Goal: Task Accomplishment & Management: Complete application form

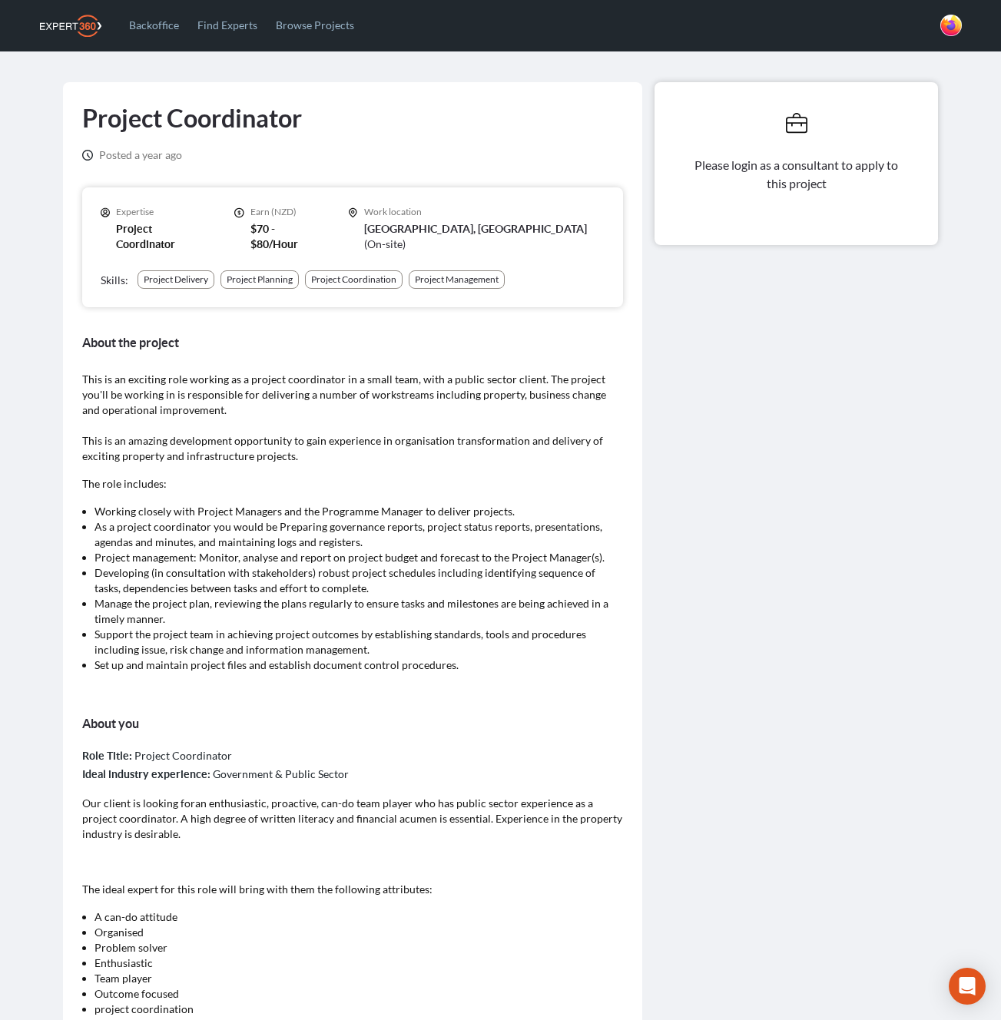
click at [813, 457] on div "Please login as a consultant to apply to this project" at bounding box center [796, 750] width 296 height 1337
click at [686, 398] on div "Please login as a consultant to apply to this project" at bounding box center [796, 750] width 296 height 1337
click at [629, 480] on div "Project Coordinator Posted a year ago Expertise Project Coordinator Earn (NZD) …" at bounding box center [353, 750] width 580 height 1337
click at [742, 336] on div "Please login as a consultant to apply to this project" at bounding box center [796, 750] width 296 height 1337
click at [800, 370] on div "Please login as a consultant to apply to this project" at bounding box center [796, 750] width 296 height 1337
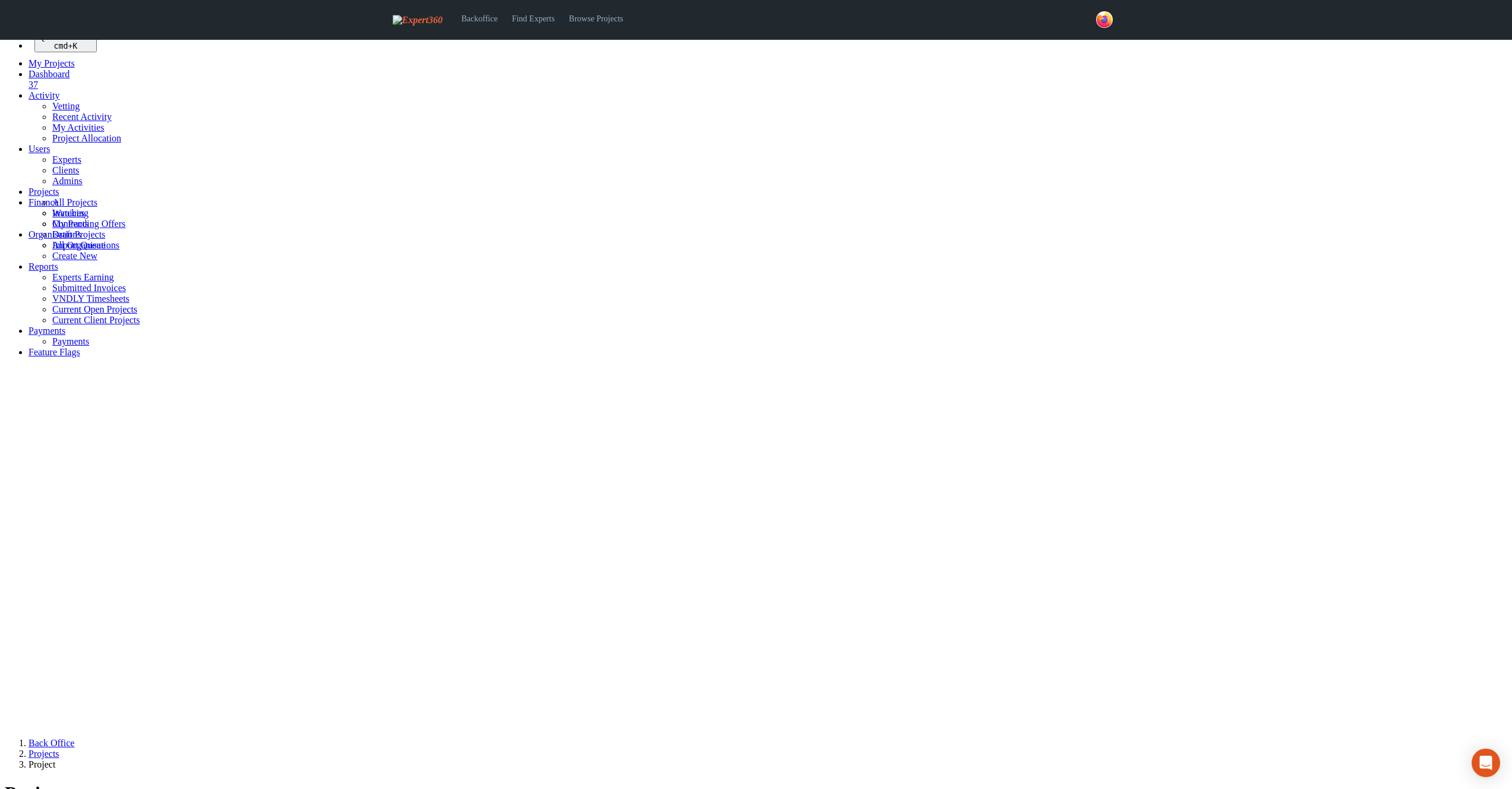
select select
click at [58, 357] on span "Feature Flags" at bounding box center [54, 352] width 52 height 10
